Goal: Find contact information: Find contact information

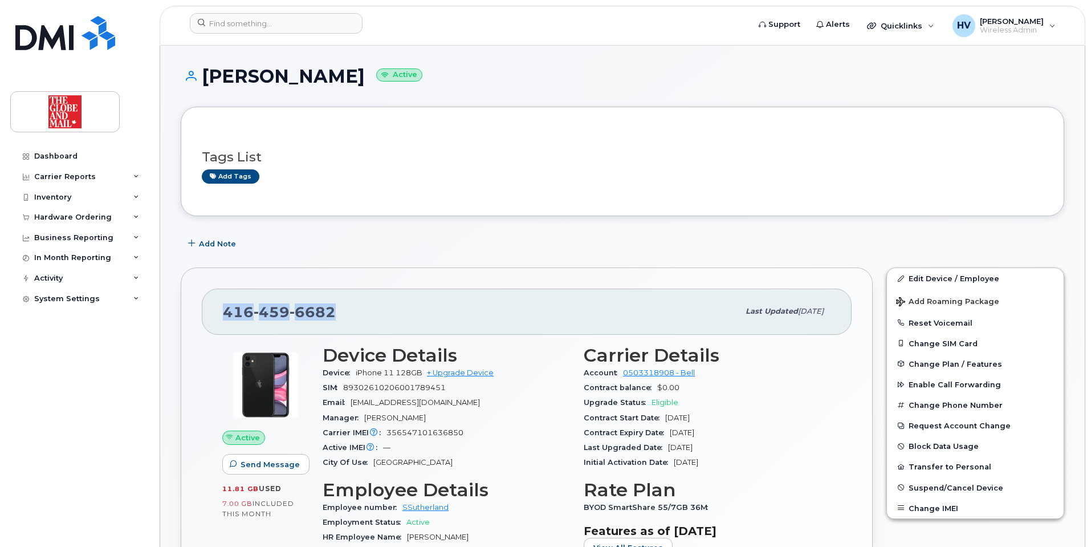
drag, startPoint x: 226, startPoint y: 311, endPoint x: 330, endPoint y: 310, distance: 103.8
click at [330, 310] on span "[PHONE_NUMBER]" at bounding box center [279, 311] width 113 height 17
copy span "[PHONE_NUMBER]"
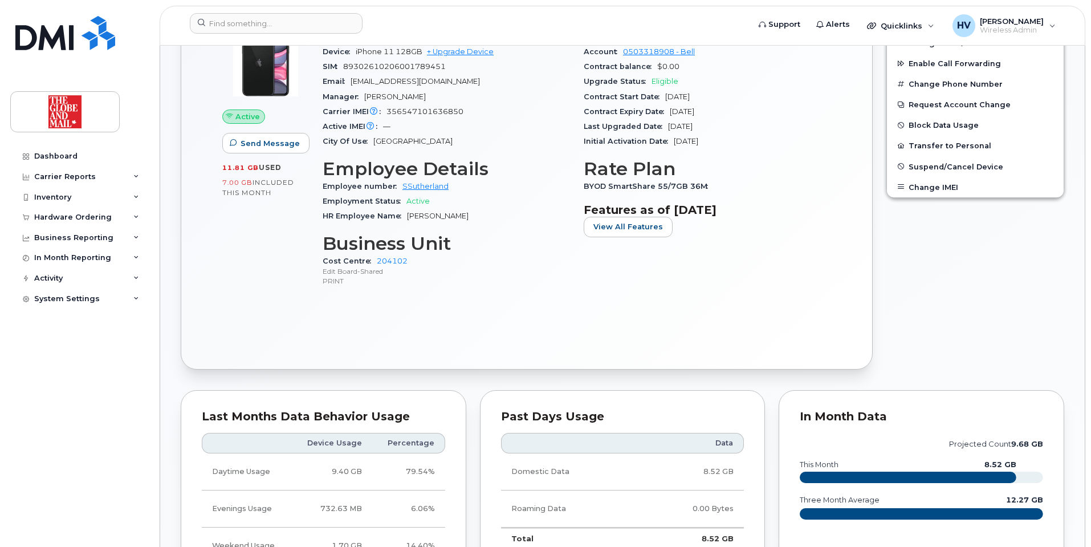
scroll to position [315, 0]
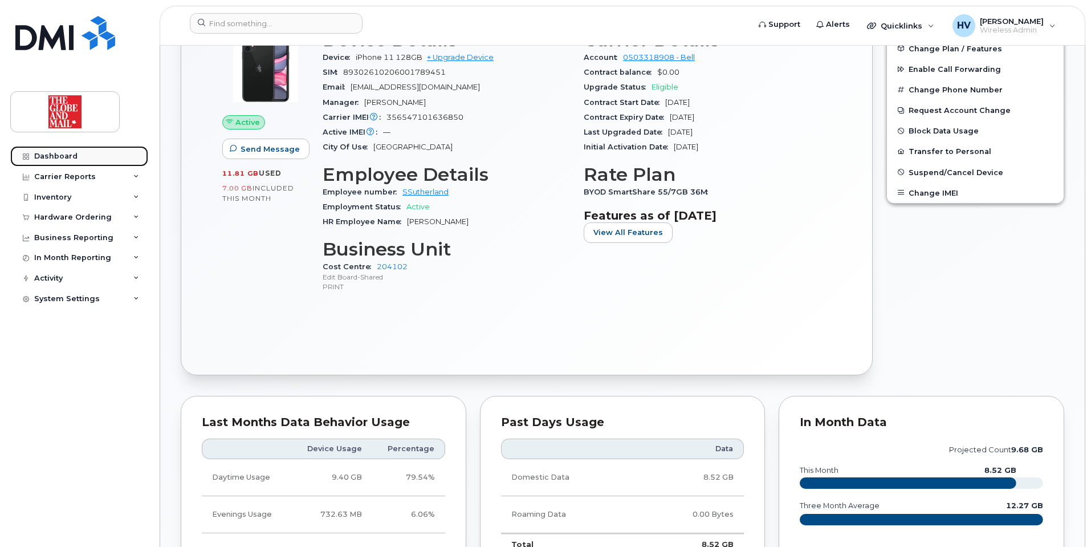
click at [52, 156] on div "Dashboard" at bounding box center [55, 156] width 43 height 9
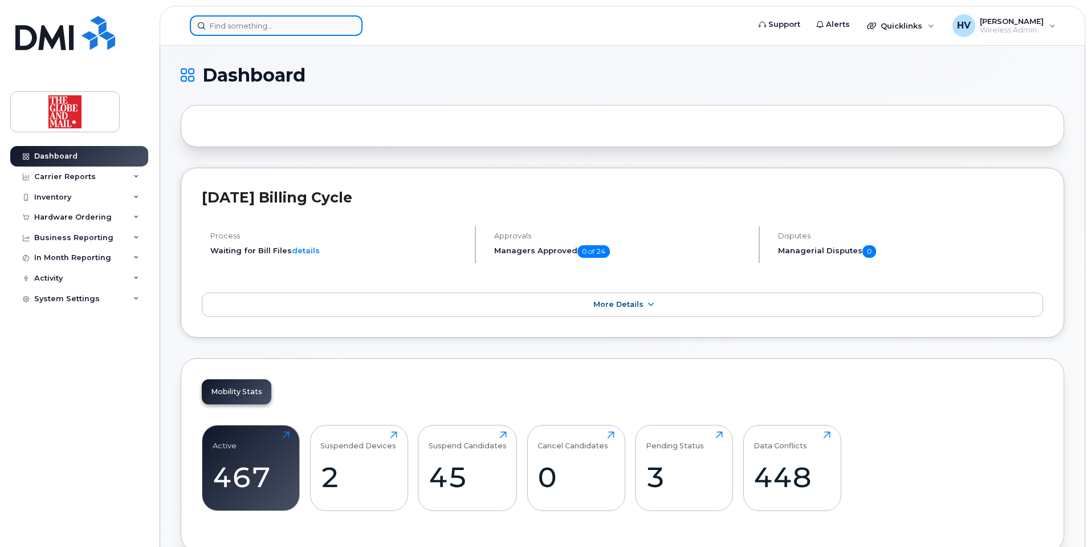
click at [285, 27] on input at bounding box center [276, 25] width 173 height 21
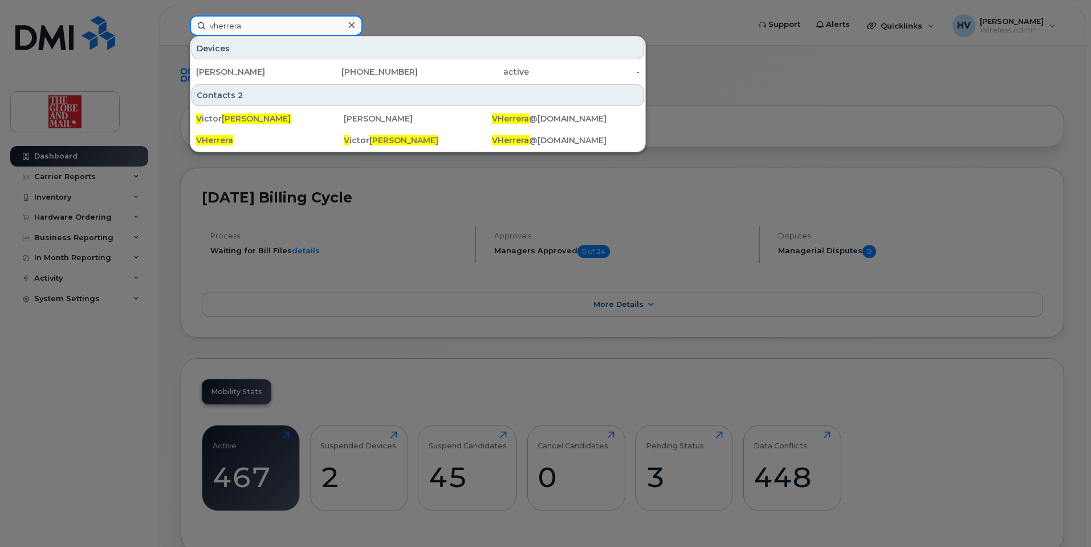
type input "vherrera"
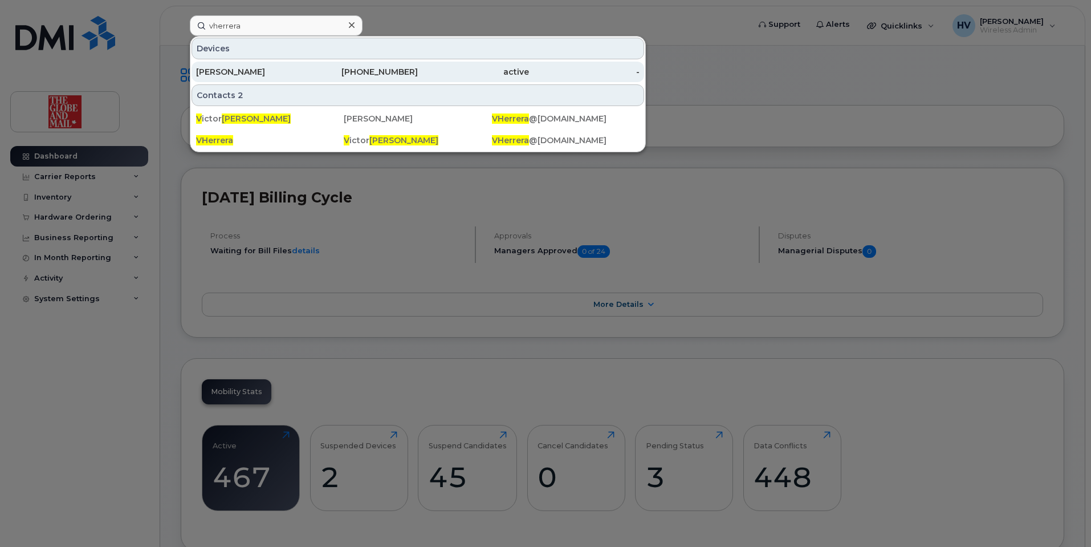
click at [249, 70] on div "[PERSON_NAME]" at bounding box center [251, 71] width 111 height 11
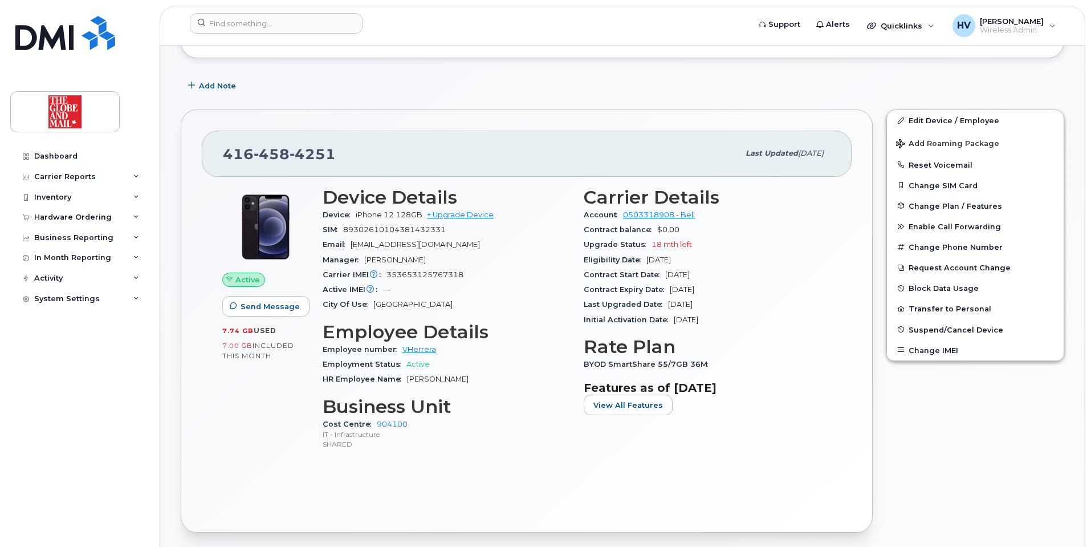
scroll to position [171, 0]
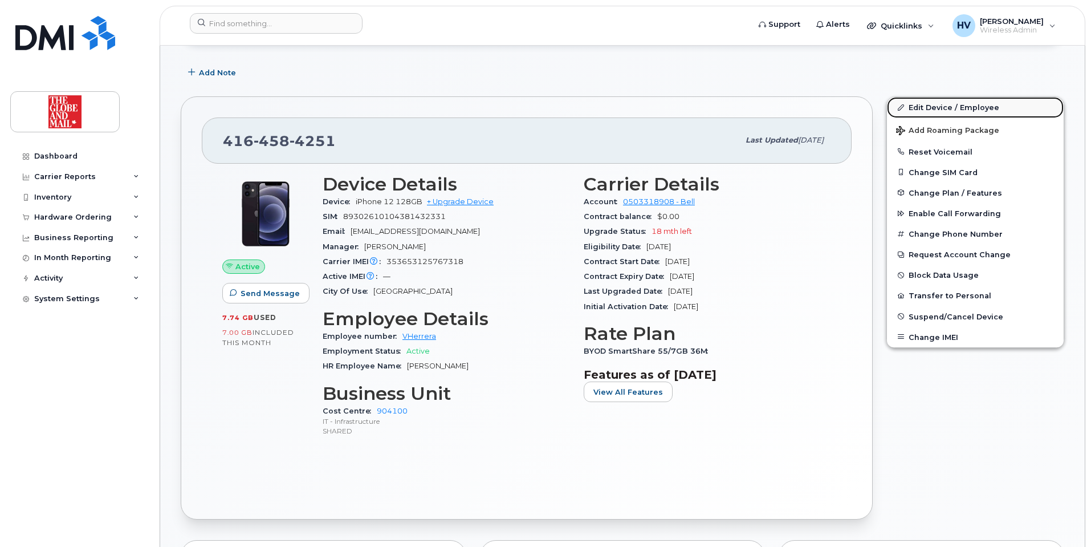
click at [934, 108] on link "Edit Device / Employee" at bounding box center [975, 107] width 177 height 21
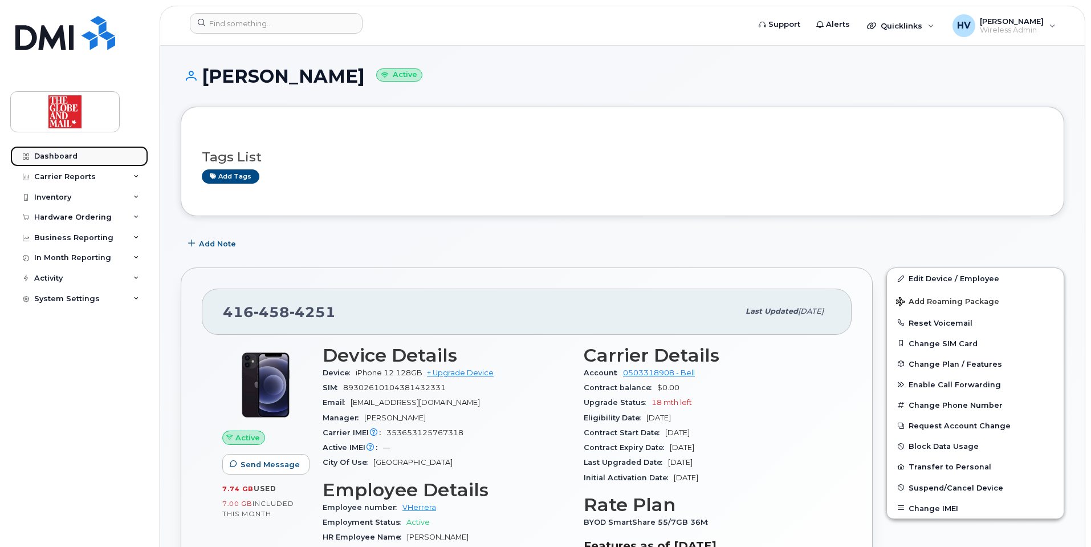
click at [61, 153] on div "Dashboard" at bounding box center [55, 156] width 43 height 9
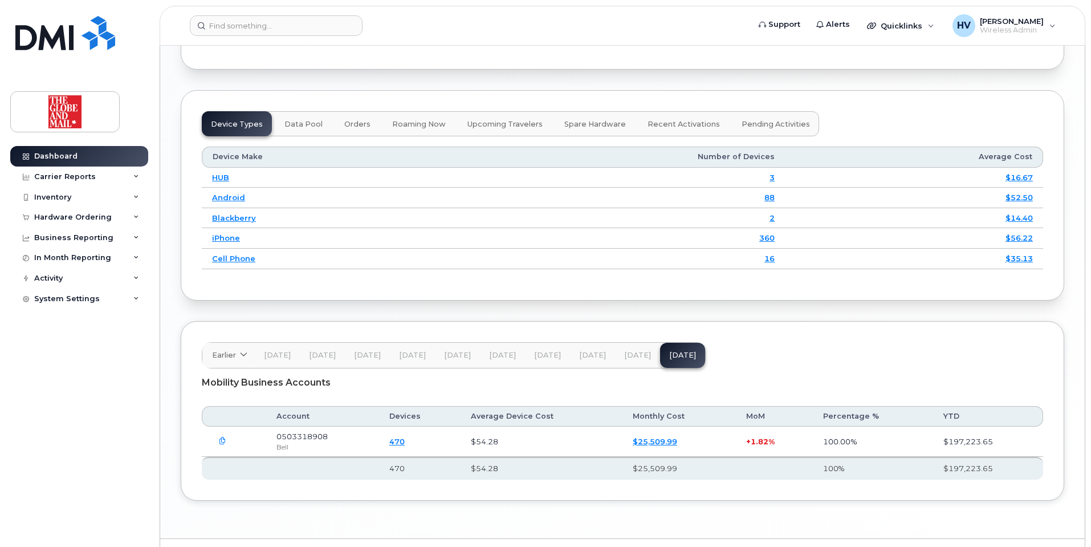
scroll to position [1402, 0]
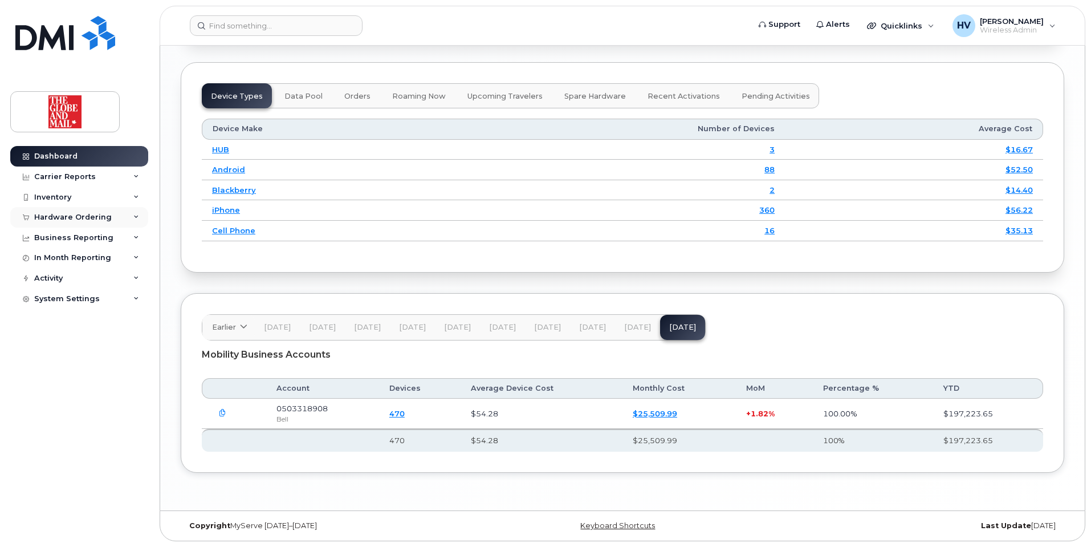
click at [68, 213] on div "Hardware Ordering" at bounding box center [73, 217] width 78 height 9
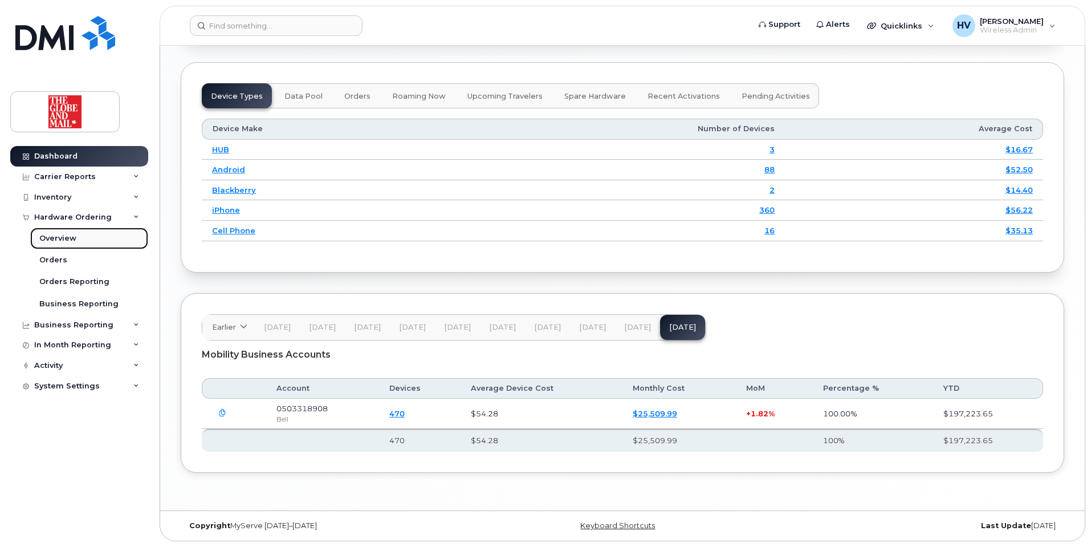
click at [66, 240] on div "Overview" at bounding box center [57, 238] width 37 height 10
